Goal: Task Accomplishment & Management: Use online tool/utility

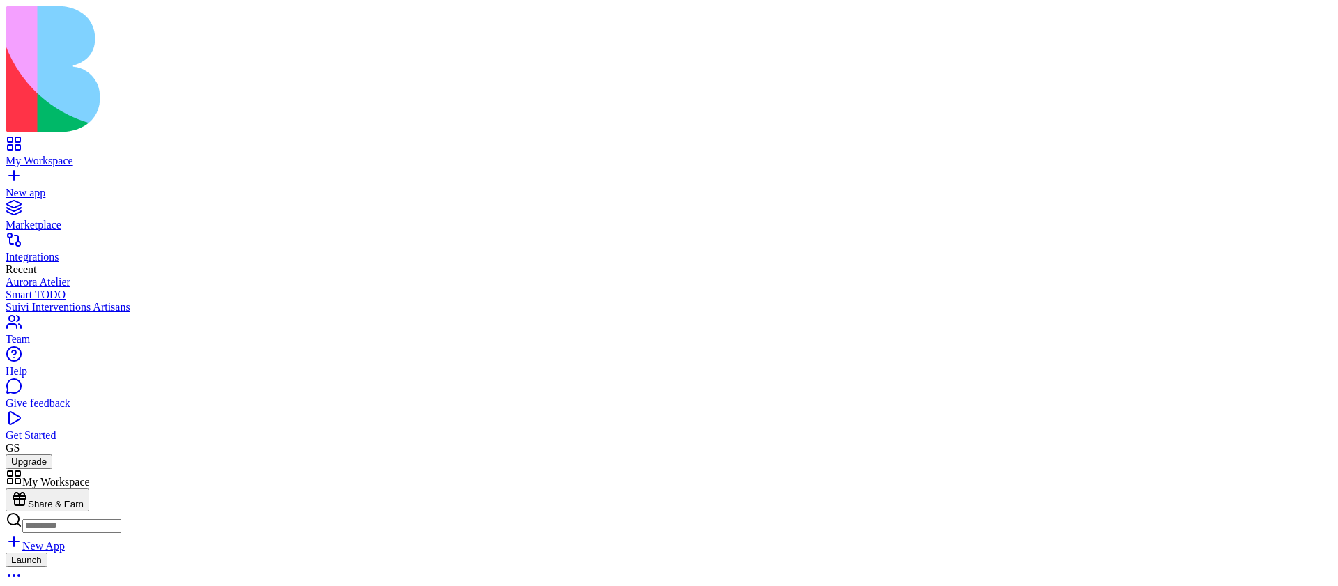
click at [47, 553] on button "Launch" at bounding box center [27, 560] width 42 height 15
click at [39, 531] on link at bounding box center [22, 537] width 33 height 12
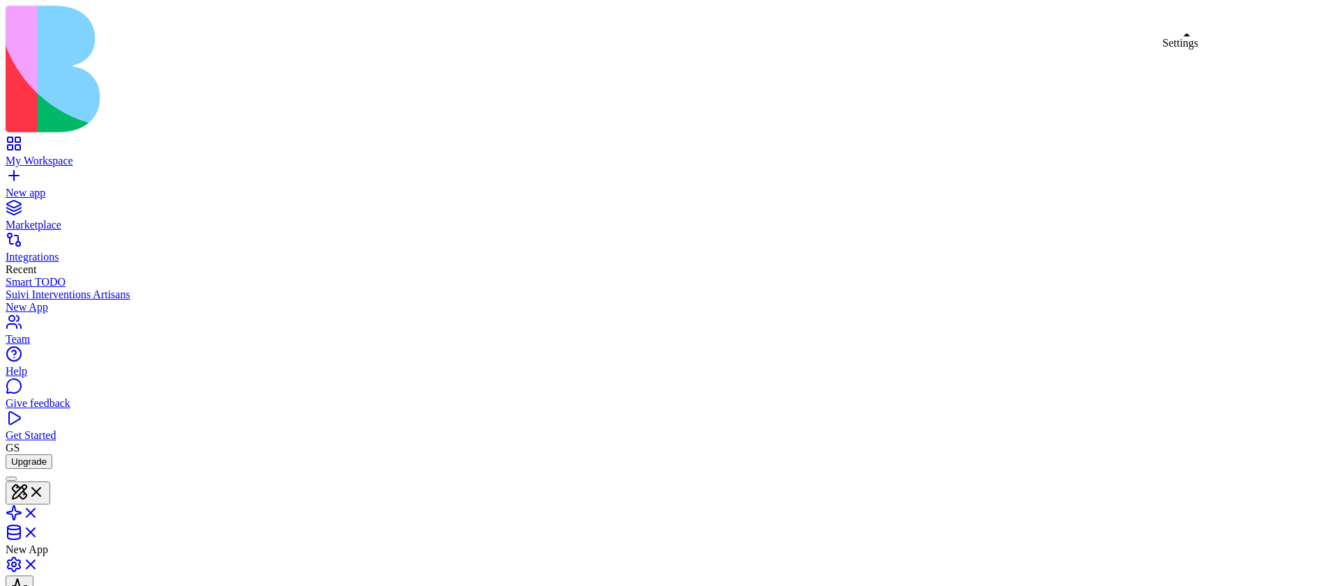
click at [39, 563] on link at bounding box center [22, 569] width 33 height 12
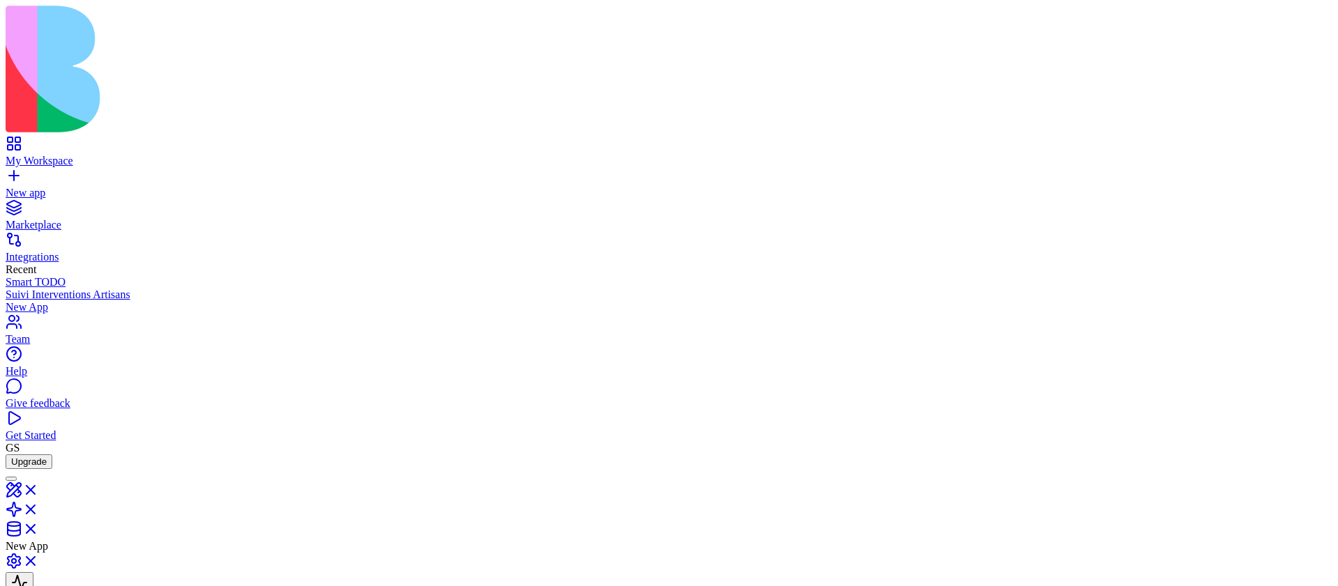
type textarea "*"
click at [39, 528] on span at bounding box center [39, 534] width 0 height 12
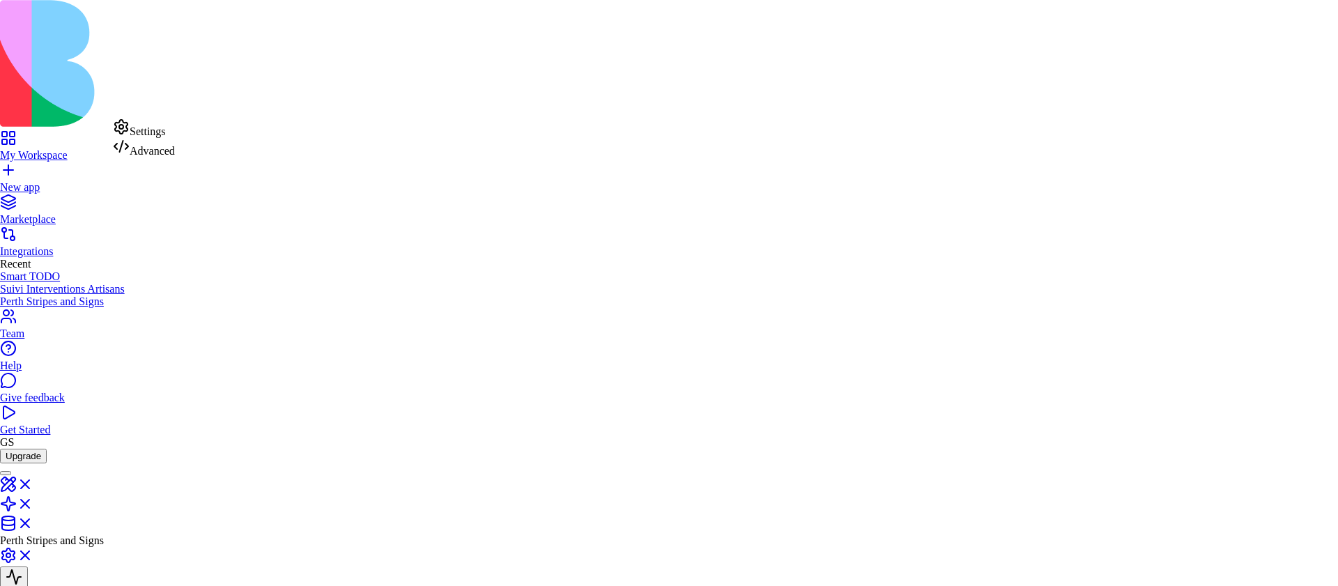
click at [150, 157] on div "Advanced" at bounding box center [144, 148] width 62 height 20
